Goal: Task Accomplishment & Management: Use online tool/utility

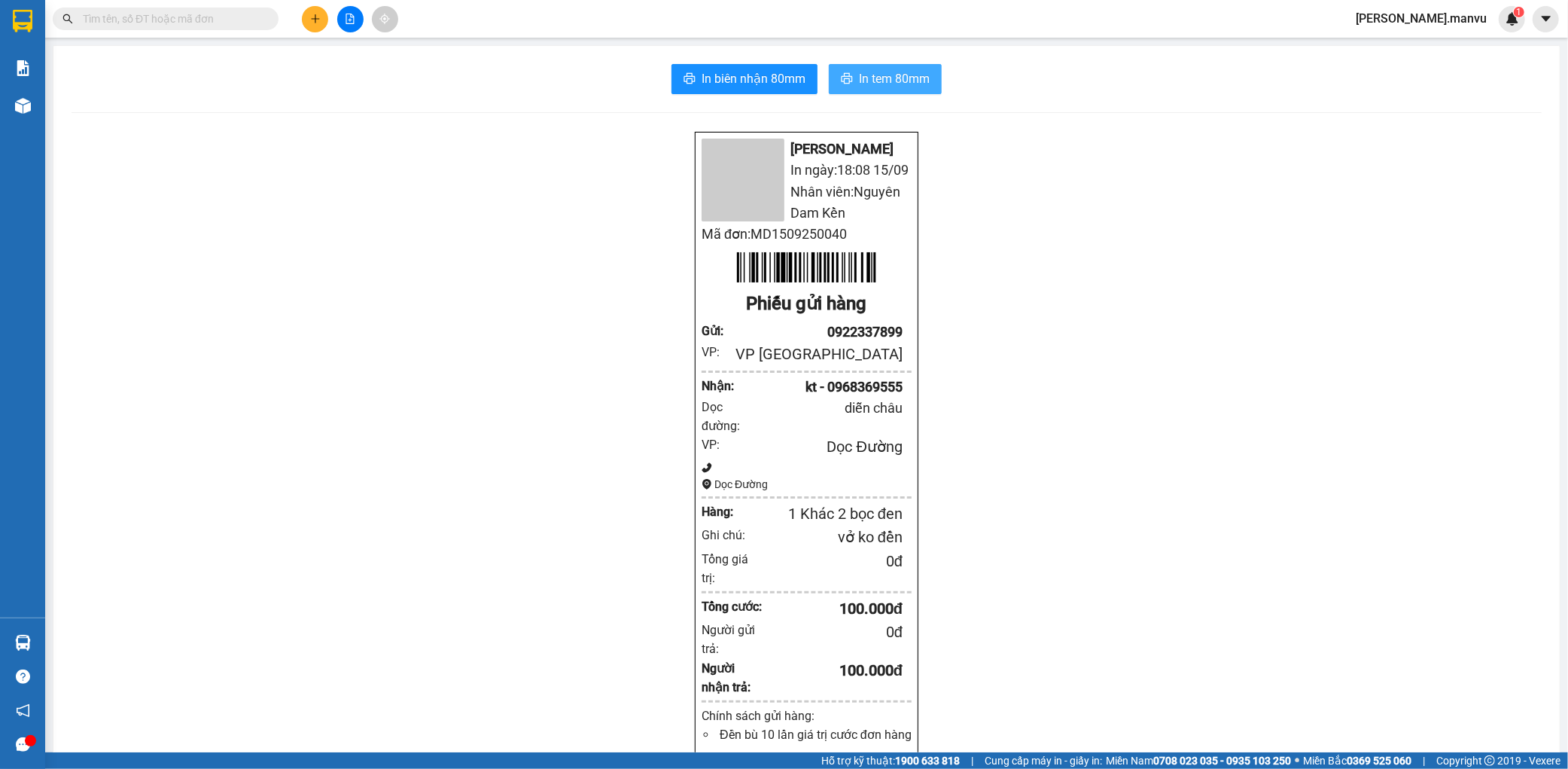
click at [897, 75] on span "In tem 80mm" at bounding box center [894, 78] width 71 height 19
